Goal: Navigation & Orientation: Find specific page/section

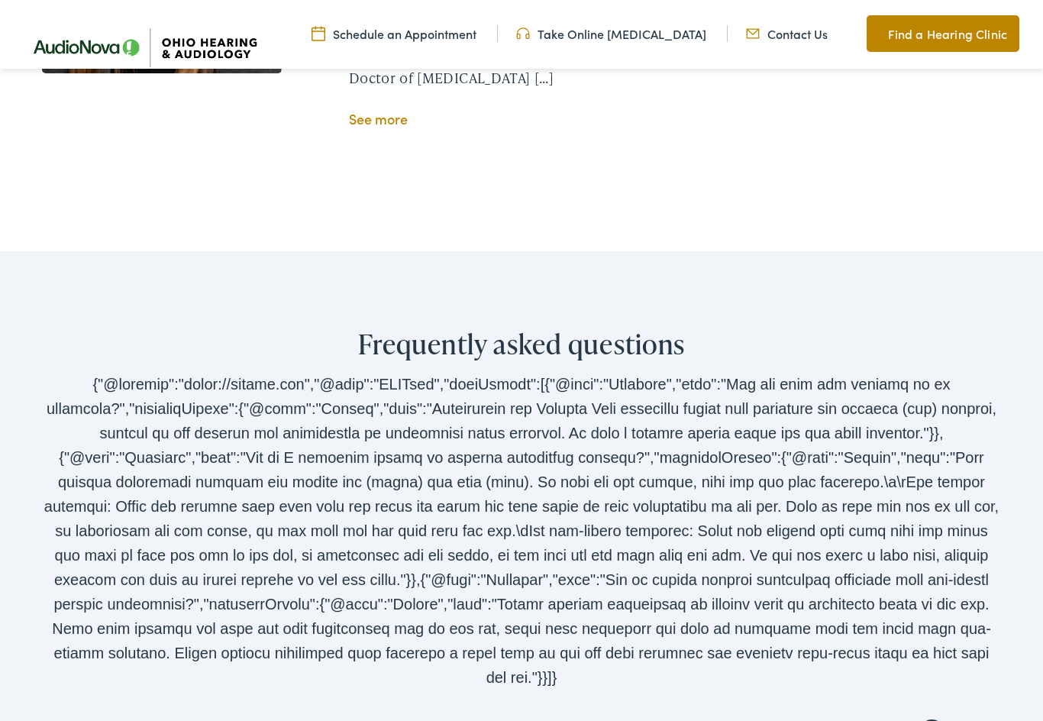
scroll to position [2942, 0]
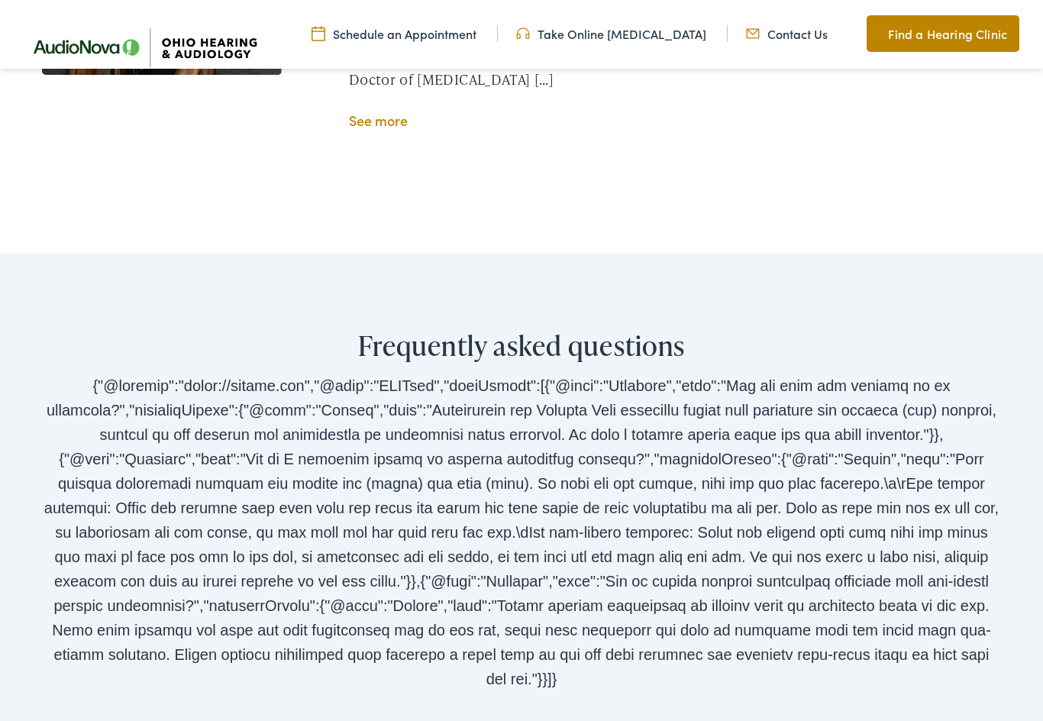
click at [936, 31] on link "Find a Hearing Clinic" at bounding box center [943, 33] width 153 height 37
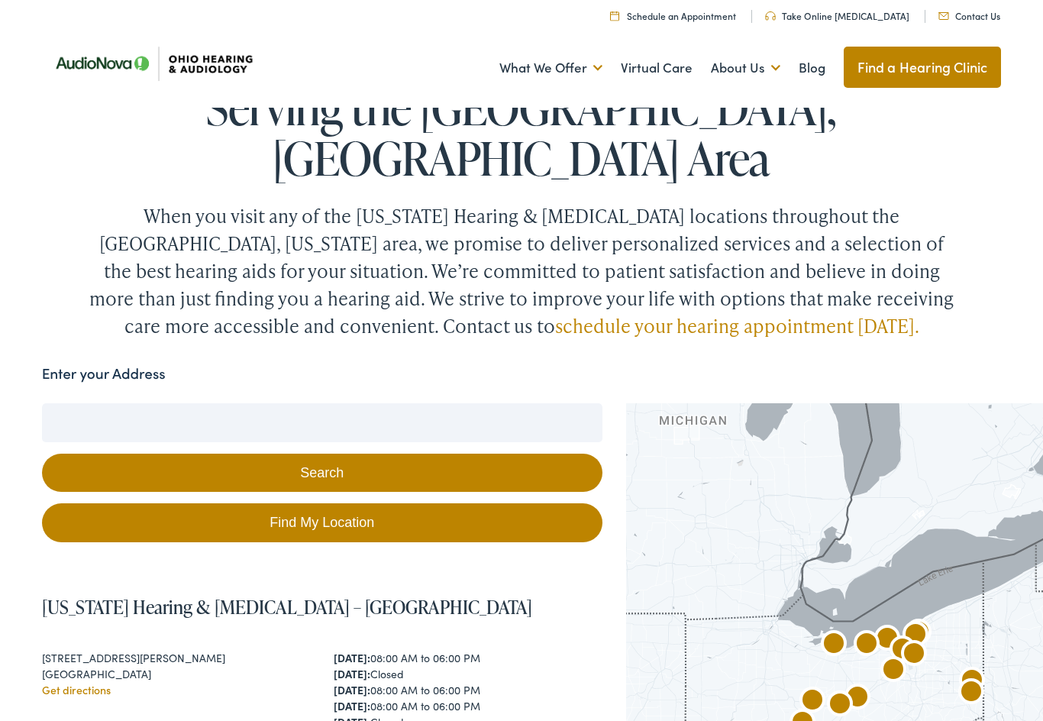
click at [305, 454] on button "Search" at bounding box center [322, 473] width 561 height 39
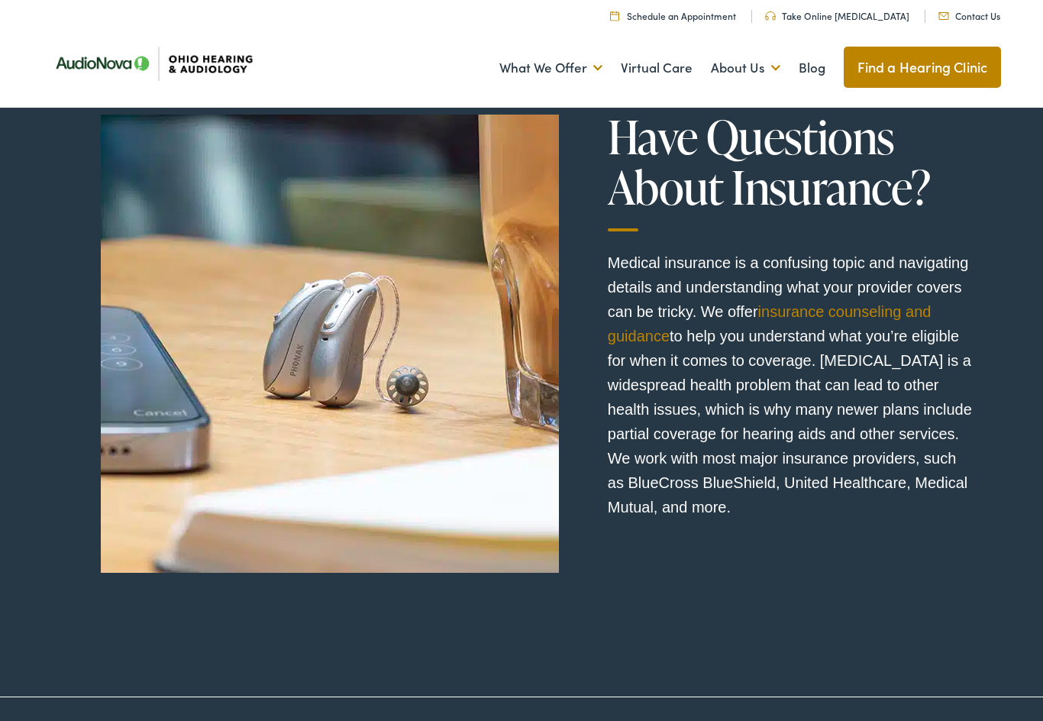
scroll to position [10153, 0]
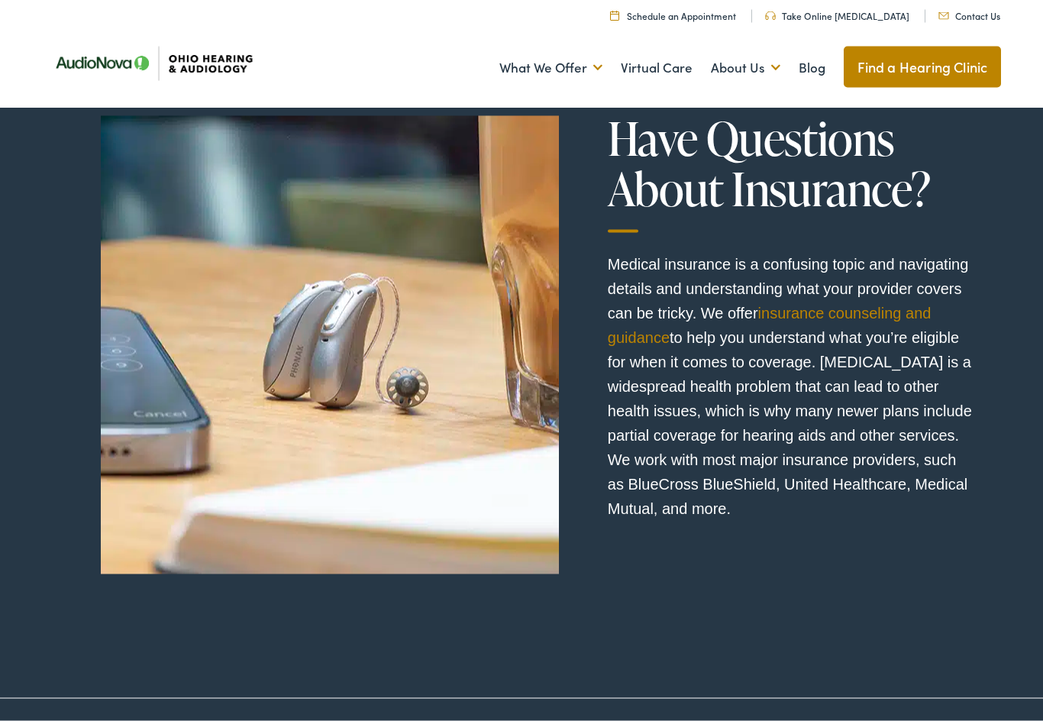
click at [913, 66] on link "Find a Hearing Clinic" at bounding box center [923, 67] width 158 height 41
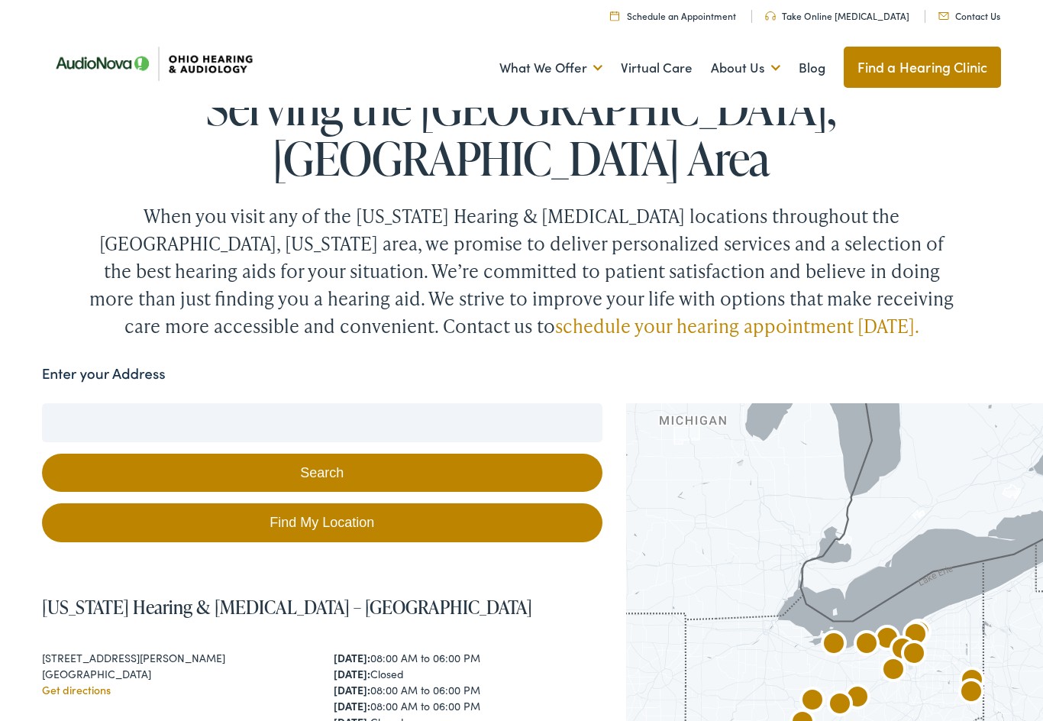
click at [262, 503] on link "Find My Location" at bounding box center [322, 522] width 561 height 39
type input "Port Clinton, Ohio"
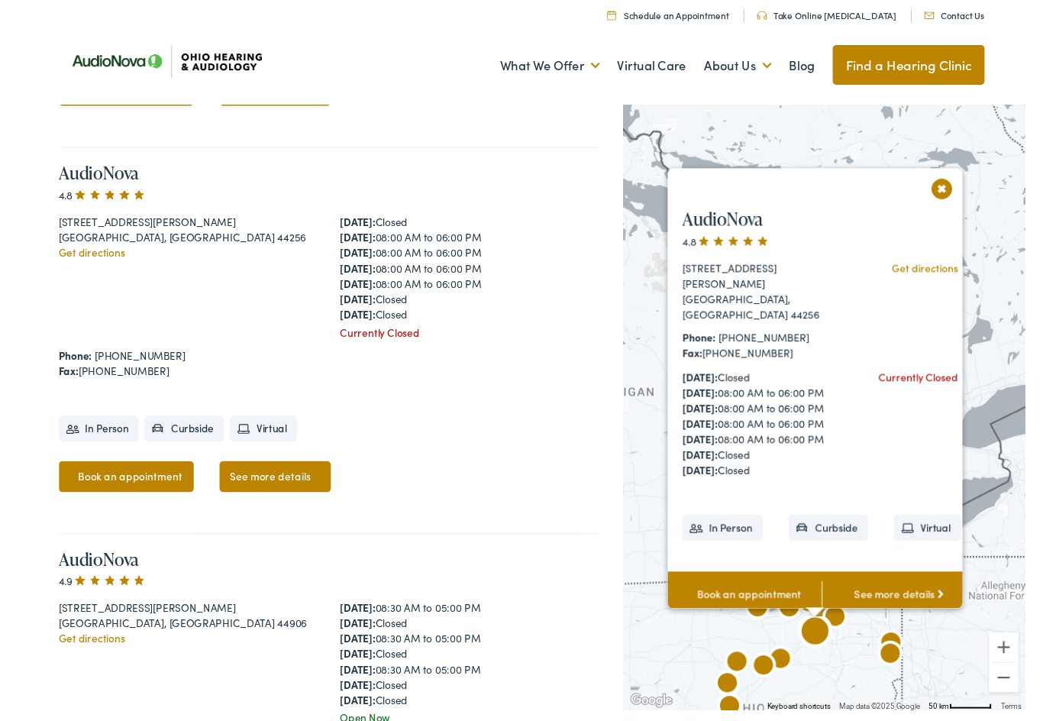
scroll to position [6440, 0]
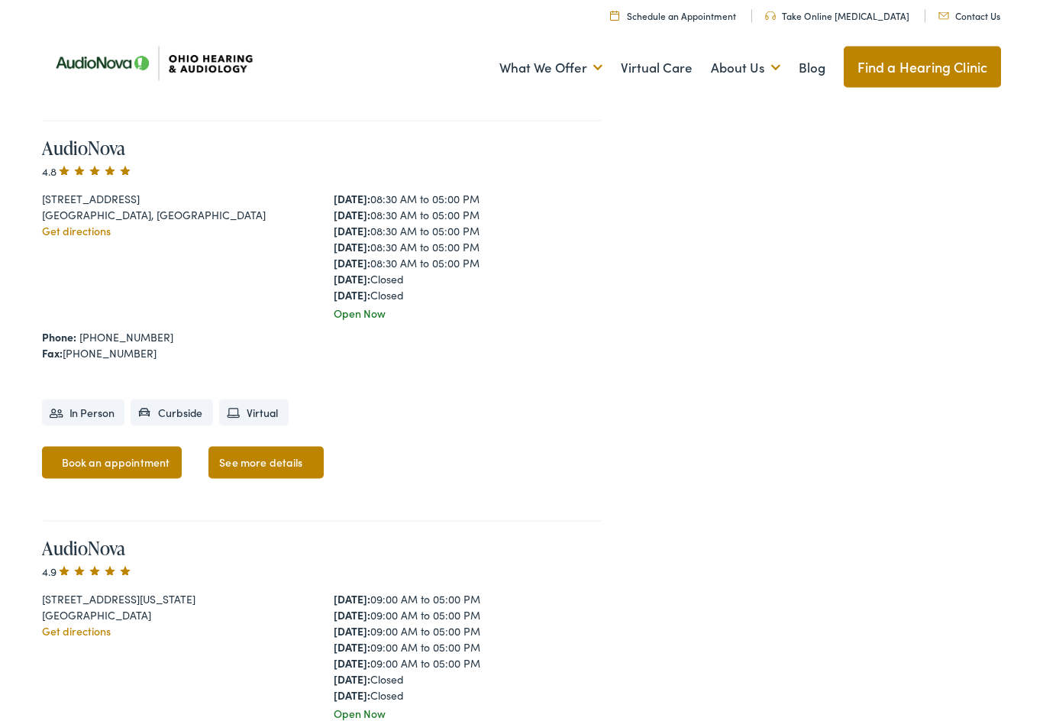
scroll to position [5620, 0]
